Goal: Contribute content: Contribute content

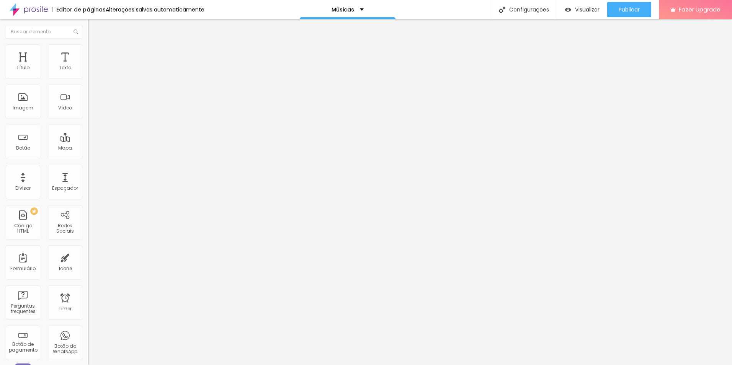
click at [88, 51] on li "Estilo" at bounding box center [132, 48] width 88 height 8
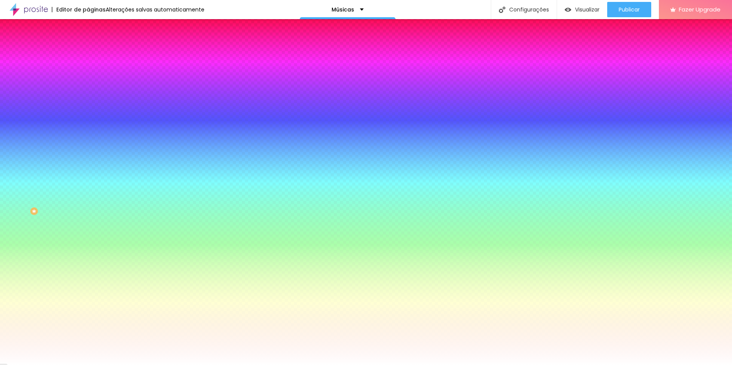
click at [88, 52] on li "Avançado" at bounding box center [132, 56] width 88 height 8
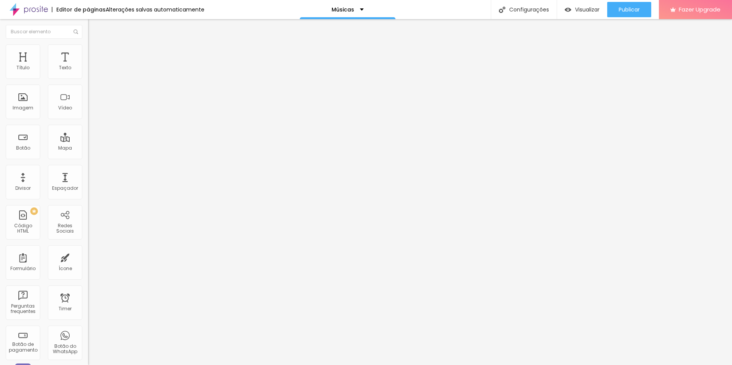
paste input "[URL][DOMAIN_NAME]"
type input "[URL][DOMAIN_NAME]"
drag, startPoint x: 85, startPoint y: 106, endPoint x: 40, endPoint y: 49, distance: 73.1
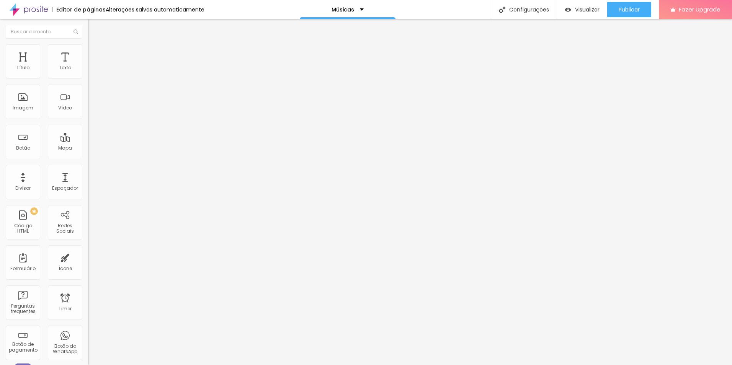
click at [88, 49] on img at bounding box center [91, 47] width 7 height 7
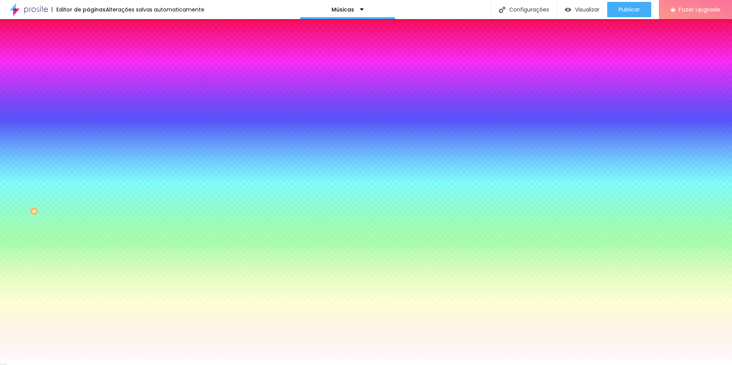
click at [88, 44] on li "Conteúdo" at bounding box center [132, 41] width 88 height 8
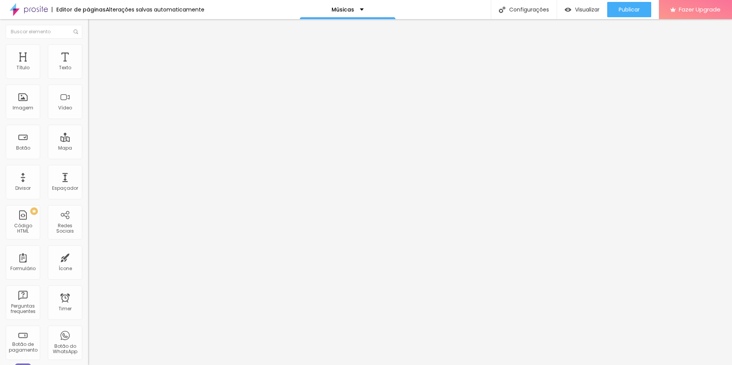
click at [95, 54] on span "Avançado" at bounding box center [107, 57] width 25 height 7
click at [88, 274] on div at bounding box center [132, 303] width 88 height 59
click at [88, 53] on ul "Conteúdo Estilo Avançado" at bounding box center [132, 48] width 88 height 23
click at [95, 53] on span "Estilo" at bounding box center [101, 49] width 12 height 7
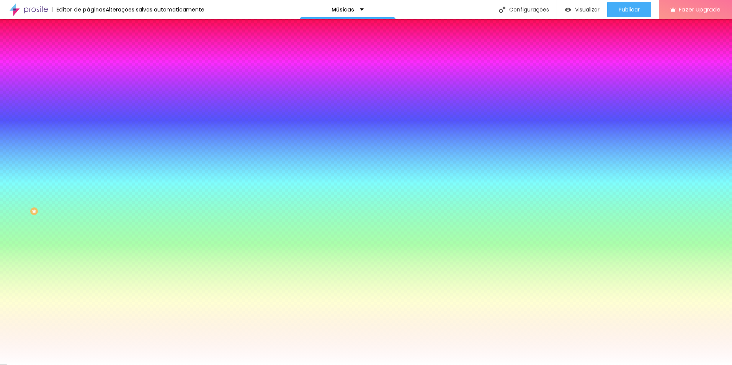
click at [88, 44] on img at bounding box center [91, 40] width 7 height 7
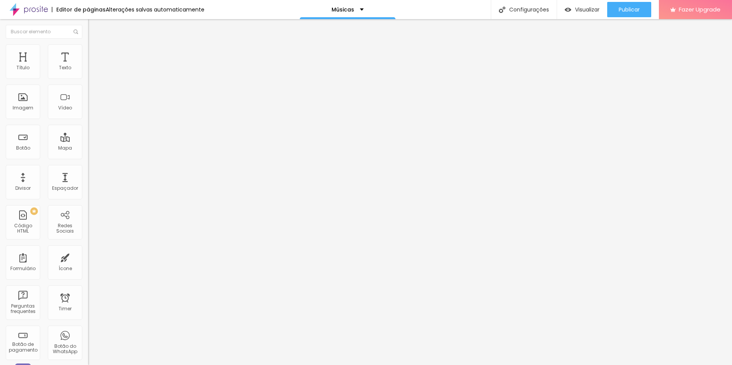
click at [95, 54] on span "Avançado" at bounding box center [107, 57] width 25 height 7
click at [21, 228] on div "Código HTML" at bounding box center [23, 228] width 30 height 11
click at [88, 100] on div at bounding box center [132, 96] width 88 height 59
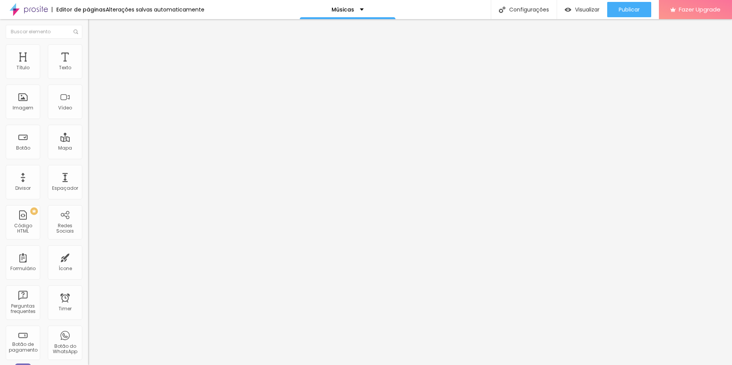
scroll to position [0, 0]
drag, startPoint x: 74, startPoint y: 89, endPoint x: -14, endPoint y: 86, distance: 88.2
click at [0, 86] on html "Editor de páginas Alterações [PERSON_NAME] automaticamente Músicas Configuraçõe…" at bounding box center [366, 182] width 732 height 365
click at [88, 92] on div at bounding box center [132, 96] width 88 height 59
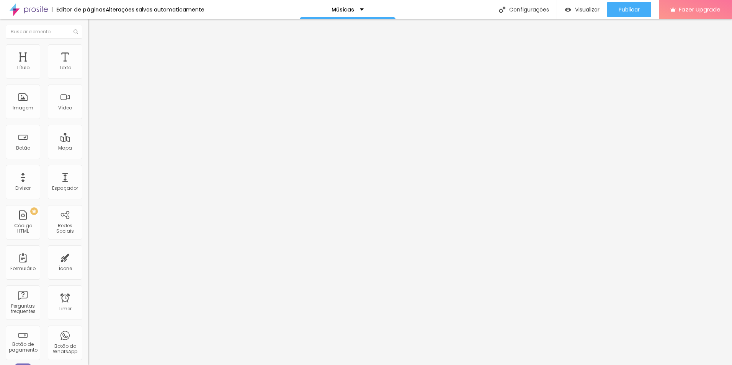
click at [88, 47] on img at bounding box center [91, 47] width 7 height 7
click at [88, 273] on input "text" at bounding box center [134, 277] width 92 height 8
click at [88, 223] on div "Editar Código HTML Conteúdo Avançado 0 Espaço de cima 0 Espaço de baixo ID Html…" at bounding box center [132, 192] width 88 height 346
click at [88, 44] on img at bounding box center [91, 40] width 7 height 7
drag, startPoint x: 613, startPoint y: 60, endPoint x: 621, endPoint y: 12, distance: 48.5
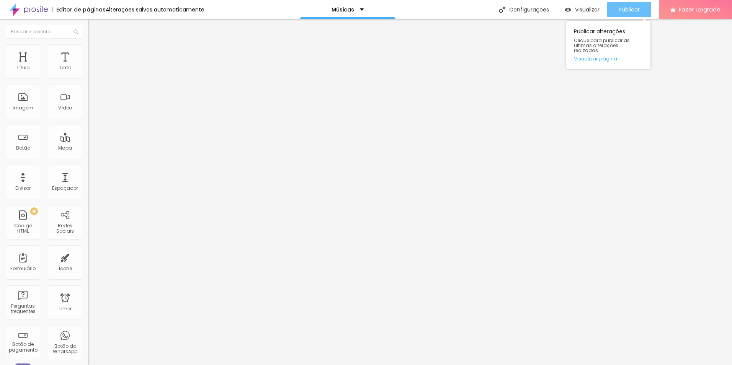
click at [621, 12] on span "Publicar" at bounding box center [629, 10] width 21 height 6
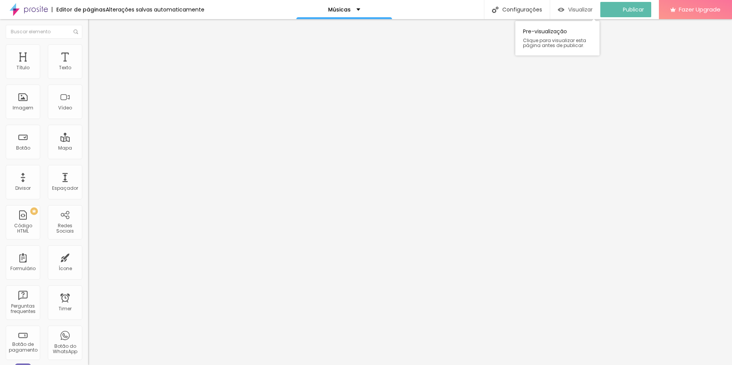
click at [572, 11] on div "Visualizar" at bounding box center [575, 10] width 35 height 7
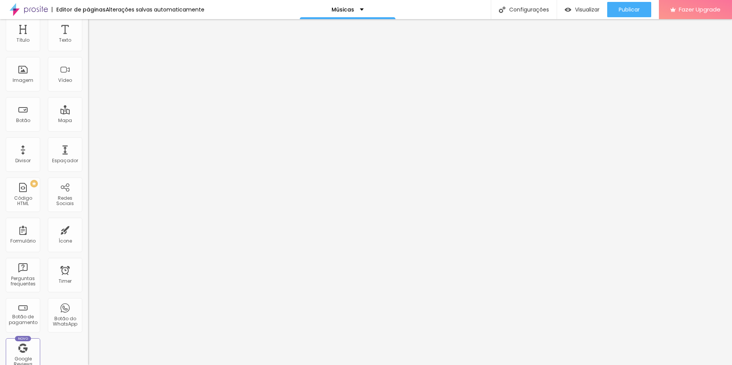
scroll to position [0, 0]
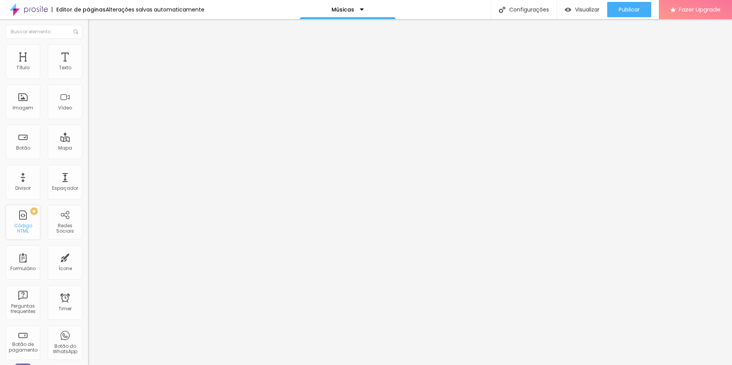
click at [22, 228] on div "Código HTML" at bounding box center [23, 228] width 30 height 11
click at [88, 47] on li "Avançado" at bounding box center [132, 48] width 88 height 8
click at [95, 45] on span "Conteúdo" at bounding box center [107, 42] width 24 height 7
click at [88, 104] on div at bounding box center [132, 96] width 88 height 59
click at [619, 8] on span "Publicar" at bounding box center [629, 10] width 21 height 6
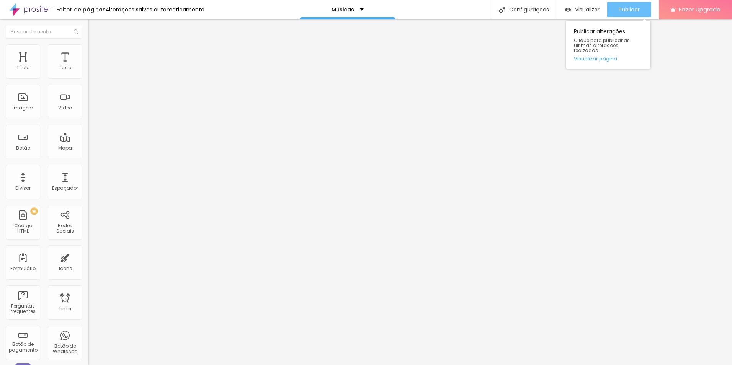
click at [620, 15] on div "Publicar" at bounding box center [629, 9] width 21 height 15
click at [25, 218] on div "PREMIUM Código HTML" at bounding box center [23, 222] width 34 height 34
click at [619, 9] on span "Publicar" at bounding box center [629, 10] width 21 height 6
click at [88, 51] on li "Estilo" at bounding box center [132, 48] width 88 height 8
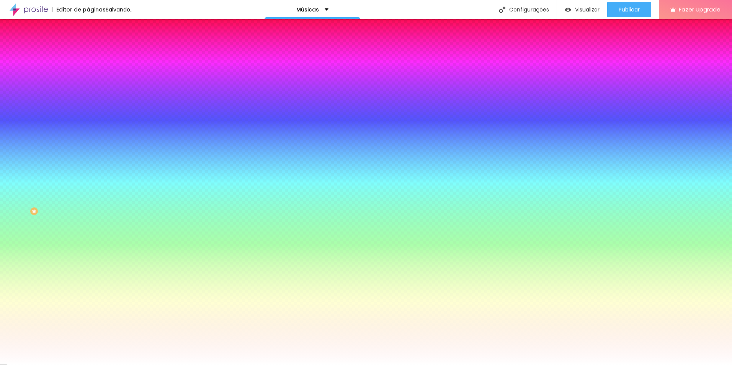
click at [88, 44] on img at bounding box center [91, 40] width 7 height 7
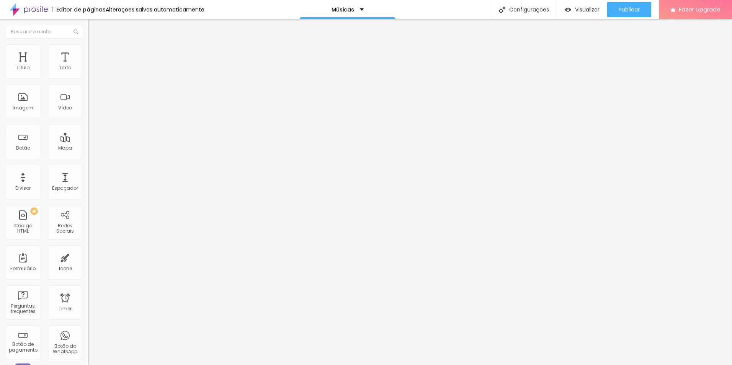
click at [71, 49] on div "Título Texto Imagem Vídeo Botão Mapa Divisor Espaçador PREMIUM Código HTML Rede…" at bounding box center [44, 225] width 88 height 362
click at [26, 214] on div "PREMIUM Código HTML" at bounding box center [23, 222] width 34 height 34
click at [23, 236] on div "PREMIUM Código HTML" at bounding box center [23, 222] width 34 height 34
click at [88, 88] on div "< iframe style = "border-radius:12px" src = "[URL][DOMAIN_NAME]" width = "300" …" at bounding box center [465, 93] width 754 height 53
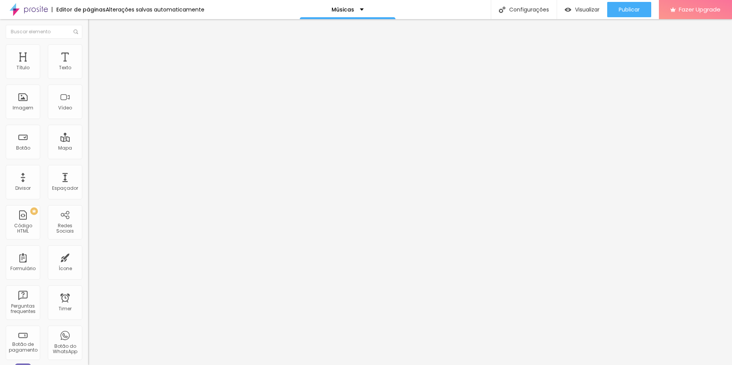
scroll to position [0, 445]
click at [20, 229] on div "Código HTML" at bounding box center [23, 228] width 30 height 11
click at [25, 223] on div "PREMIUM Código HTML" at bounding box center [23, 222] width 34 height 34
click at [25, 234] on div "PREMIUM Código HTML" at bounding box center [23, 222] width 34 height 34
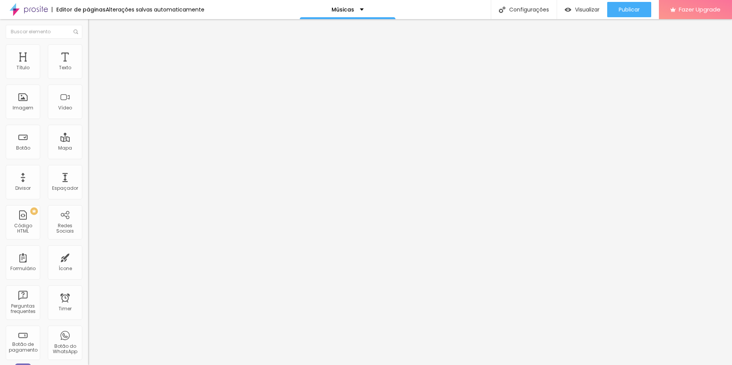
click at [88, 92] on div "< iframe data-testid = "embed-iframe" style = "border-radius:12px" src = "[URL]…" at bounding box center [490, 93] width 804 height 53
click at [627, 10] on span "Publicar" at bounding box center [629, 10] width 21 height 6
click at [565, 9] on img "button" at bounding box center [561, 10] width 7 height 7
click at [95, 51] on span "Estilo" at bounding box center [101, 49] width 12 height 7
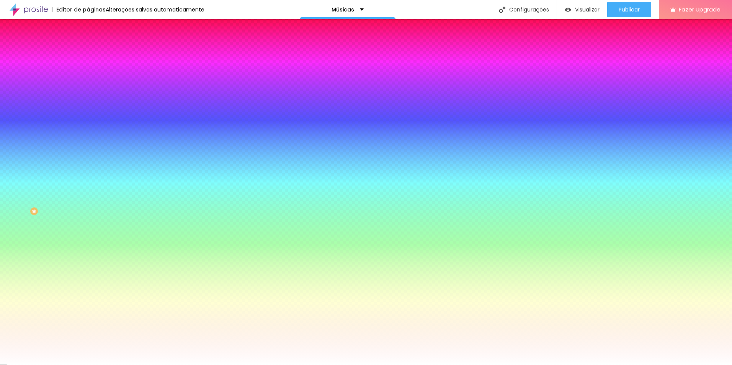
click at [95, 54] on span "Avançado" at bounding box center [107, 57] width 25 height 7
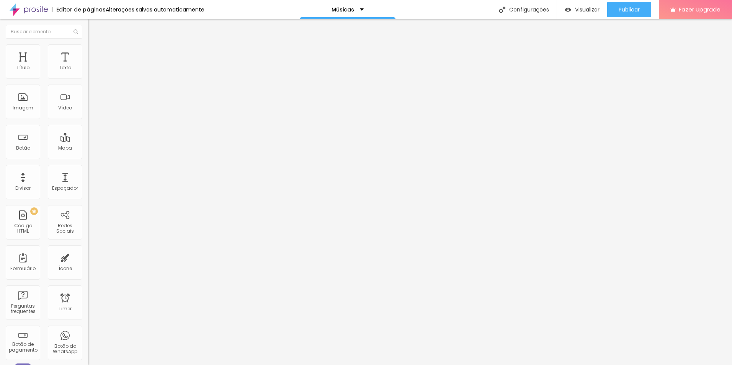
click at [95, 45] on span "Conteúdo" at bounding box center [107, 42] width 24 height 7
click at [88, 89] on div "< iframe data-testid = "embed-iframe" style = "border-radius:12px" src = "[URL]…" at bounding box center [289, 93] width 402 height 53
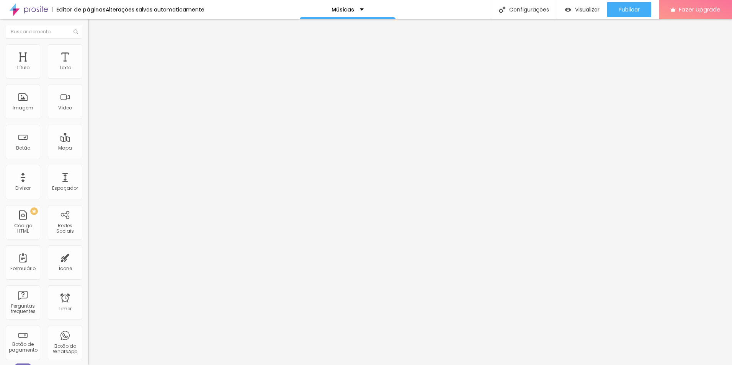
scroll to position [0, 327]
click at [88, 50] on li "Estilo" at bounding box center [132, 48] width 88 height 8
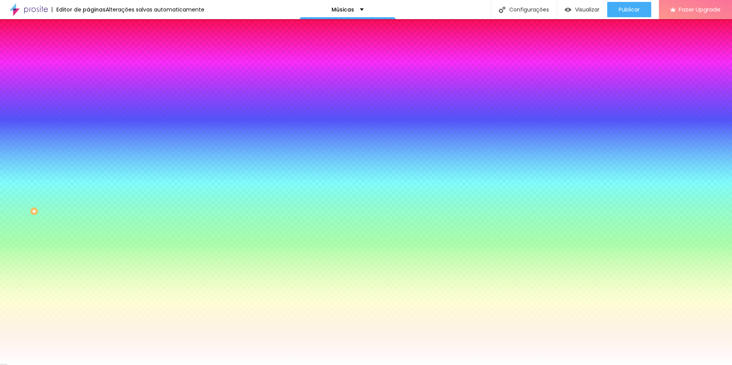
click at [88, 44] on li "Conteúdo" at bounding box center [132, 41] width 88 height 8
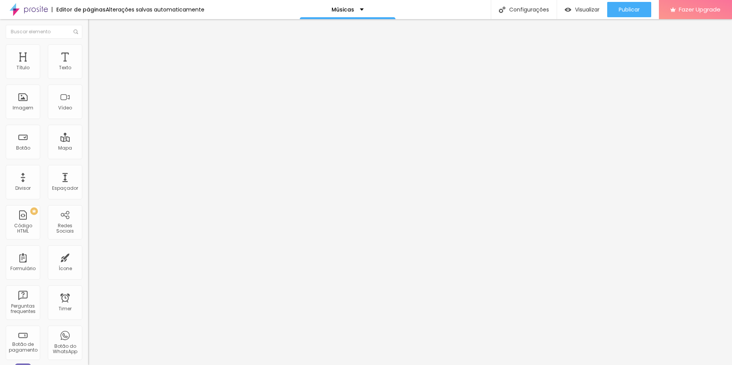
click at [88, 49] on img at bounding box center [91, 47] width 7 height 7
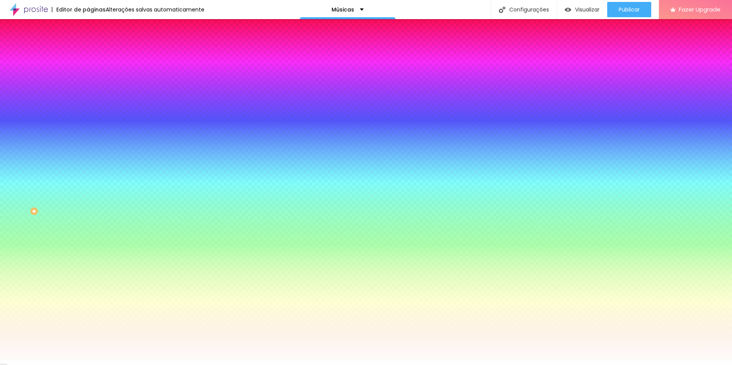
click at [88, 52] on li "Avançado" at bounding box center [132, 56] width 88 height 8
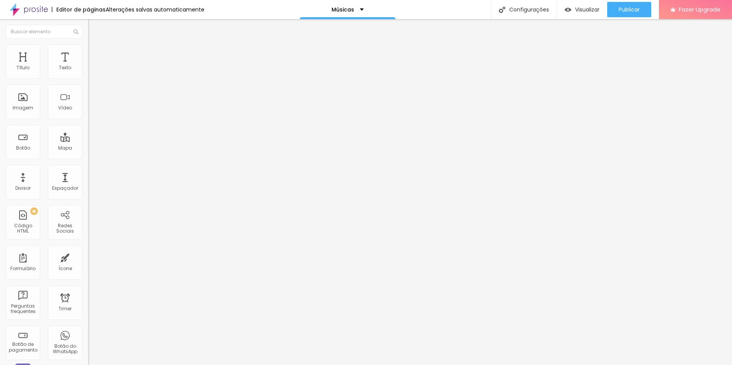
click at [88, 44] on img at bounding box center [91, 40] width 7 height 7
click at [95, 53] on span "Estilo" at bounding box center [101, 49] width 12 height 7
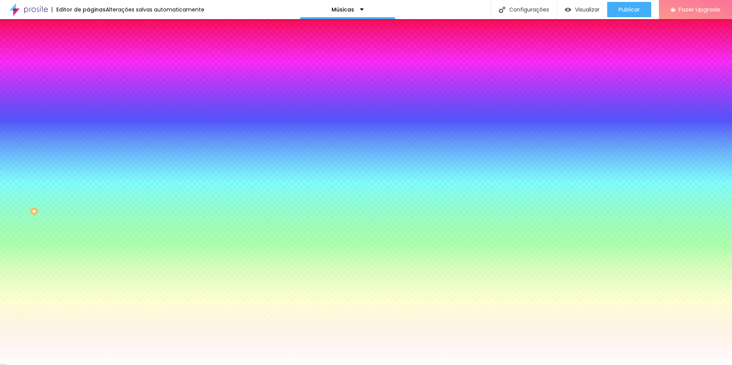
click at [88, 44] on li "Conteúdo" at bounding box center [132, 41] width 88 height 8
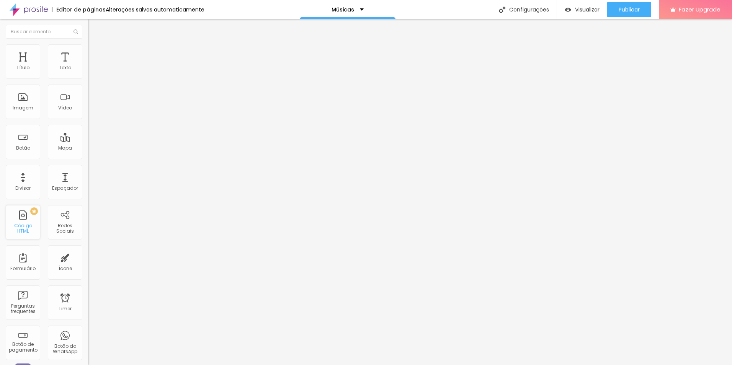
click at [16, 225] on div "Código HTML" at bounding box center [23, 228] width 30 height 11
click at [629, 11] on span "Publicar" at bounding box center [629, 10] width 21 height 6
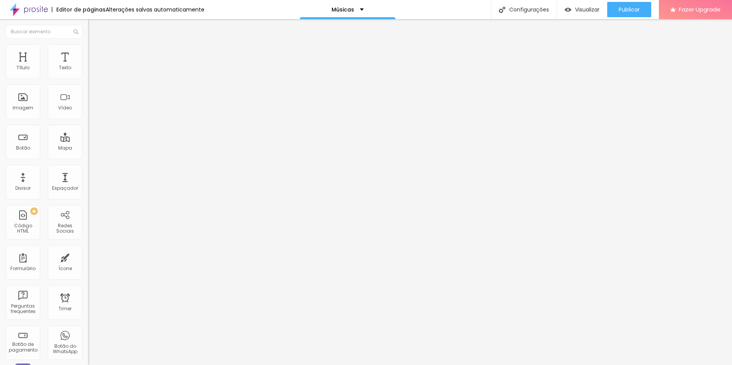
click at [88, 90] on div "< iframe data-testid = "embed-iframe" style = "border-radius:12px" src = "[URL]…" at bounding box center [490, 93] width 804 height 53
click at [619, 8] on span "Publicar" at bounding box center [629, 10] width 21 height 6
click at [579, 10] on span "Visualizar" at bounding box center [587, 10] width 25 height 6
